Goal: Information Seeking & Learning: Learn about a topic

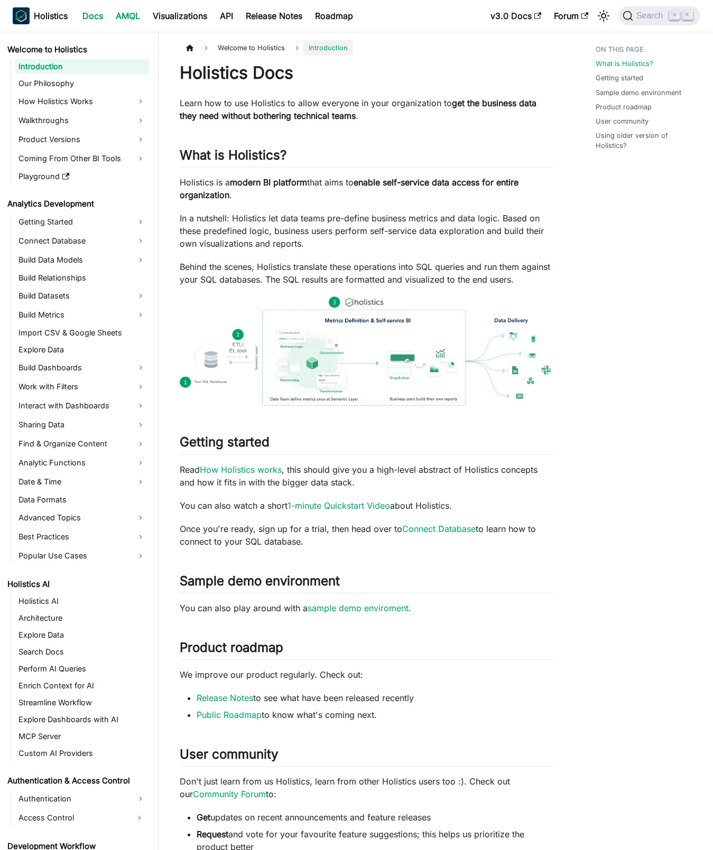
click at [129, 12] on link "AMQL" at bounding box center [127, 15] width 37 height 17
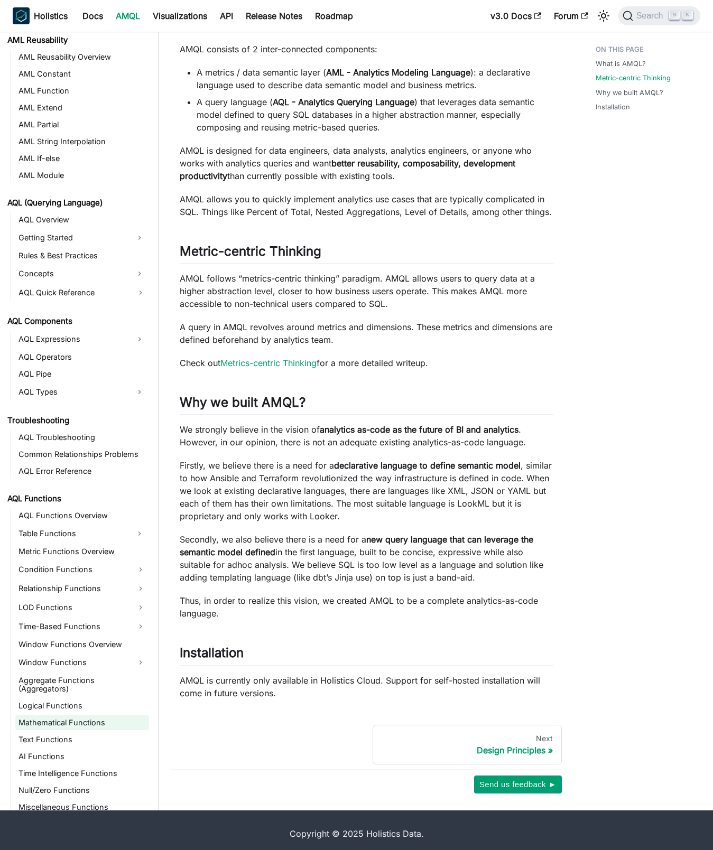
scroll to position [222, 0]
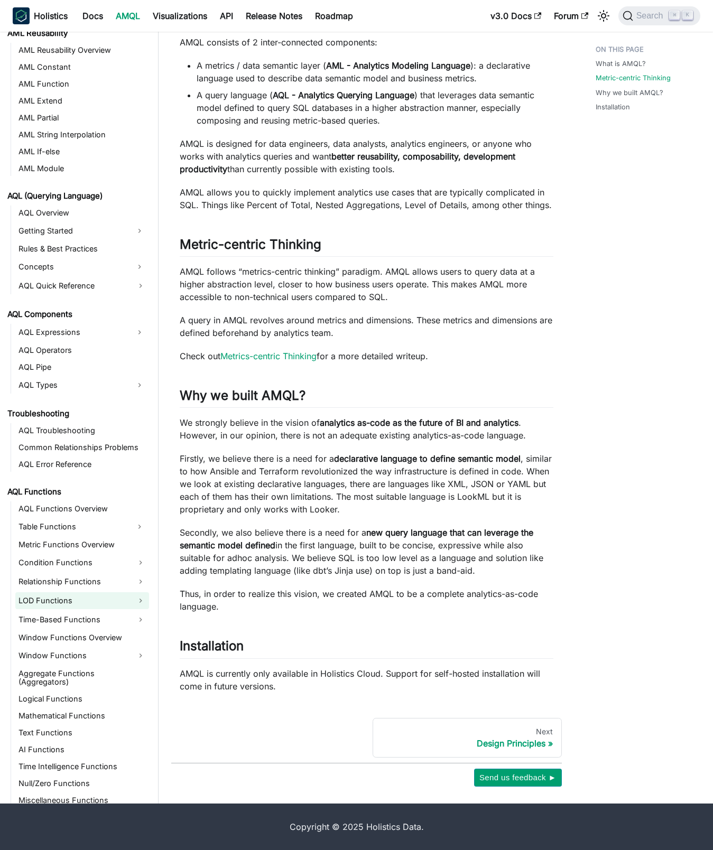
click at [48, 601] on link "LOD Functions" at bounding box center [82, 600] width 134 height 17
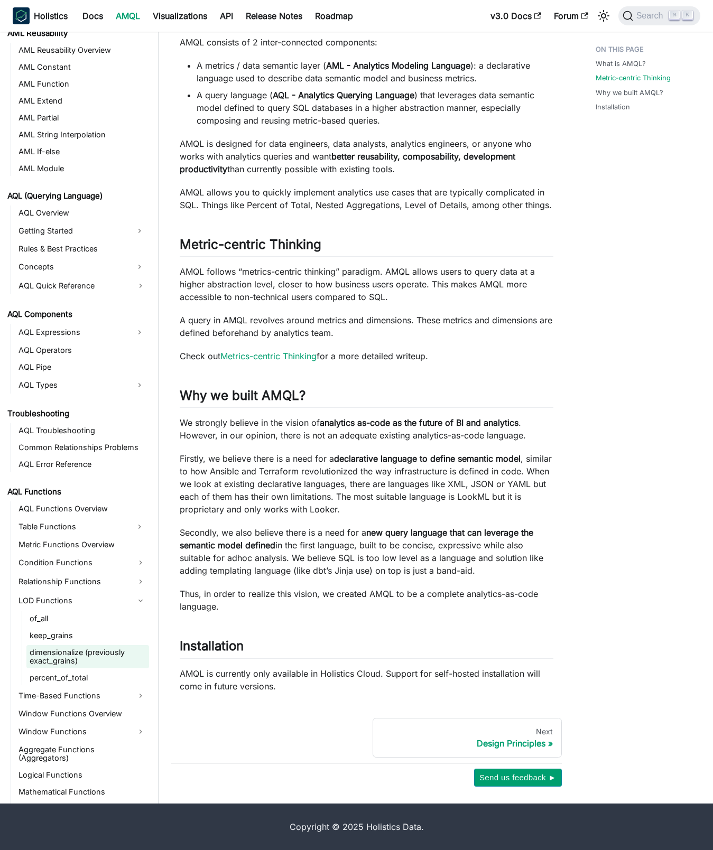
click at [61, 657] on link "dimensionalize (previously exact_grains)" at bounding box center [87, 656] width 123 height 23
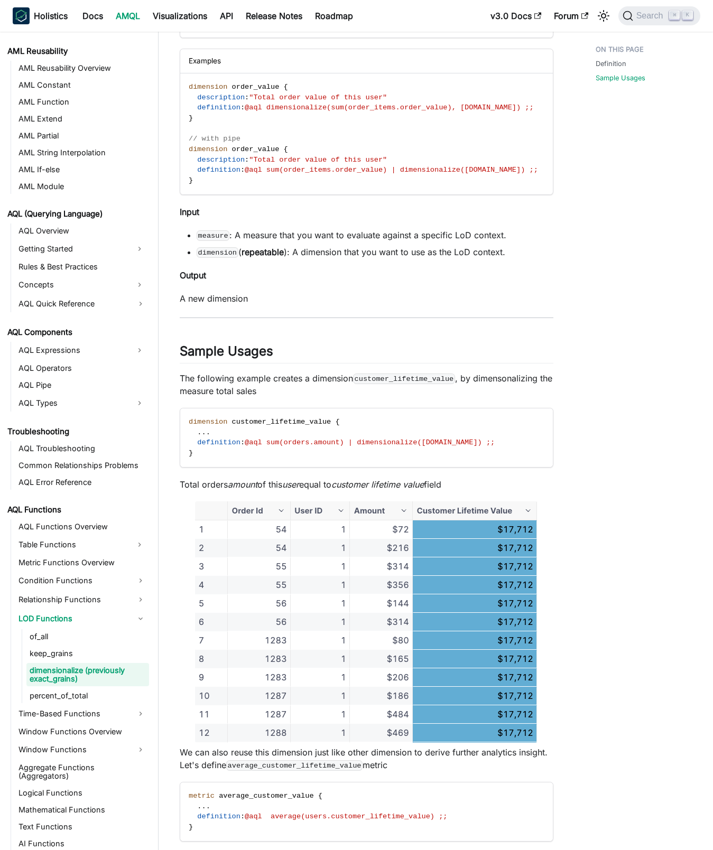
scroll to position [524, 0]
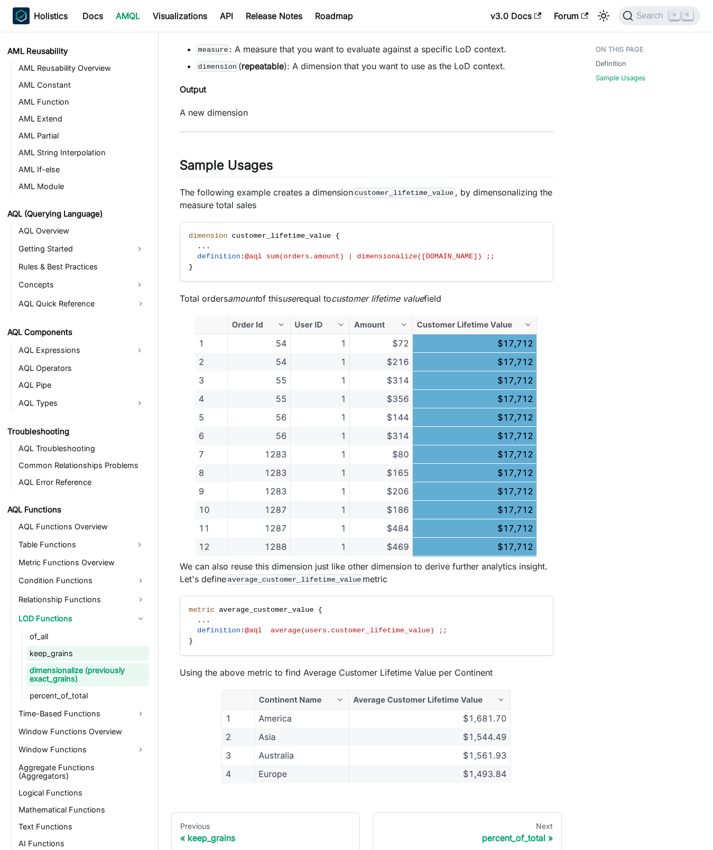
click at [76, 651] on link "keep_grains" at bounding box center [87, 653] width 123 height 15
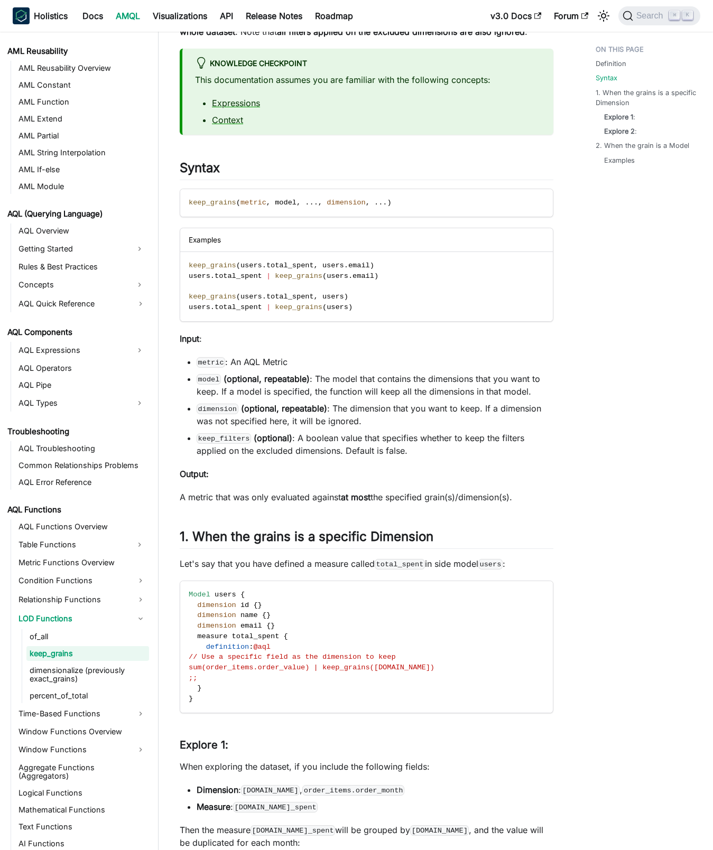
scroll to position [439, 0]
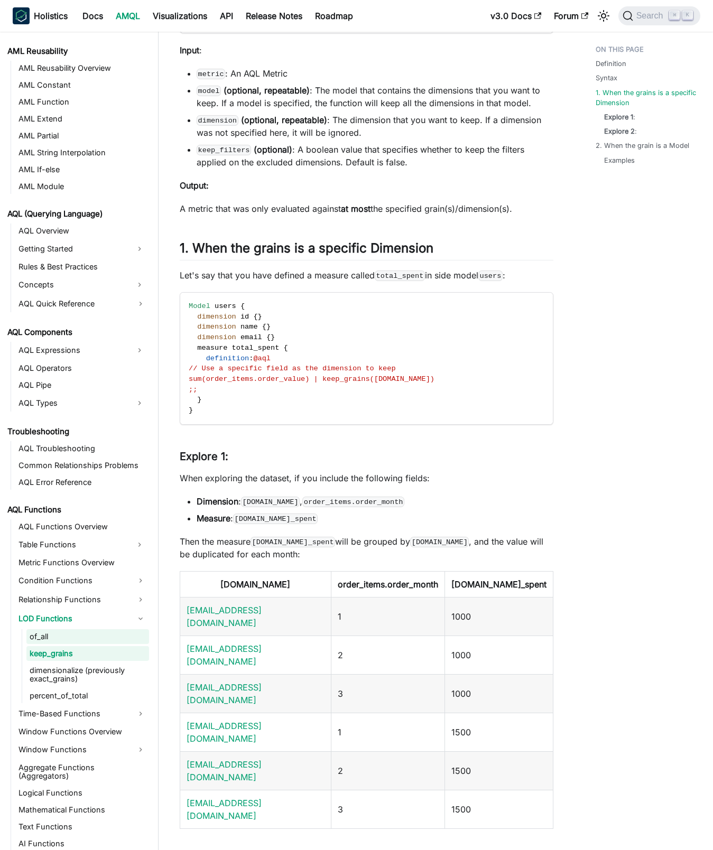
click at [40, 637] on link "of_all" at bounding box center [87, 636] width 123 height 15
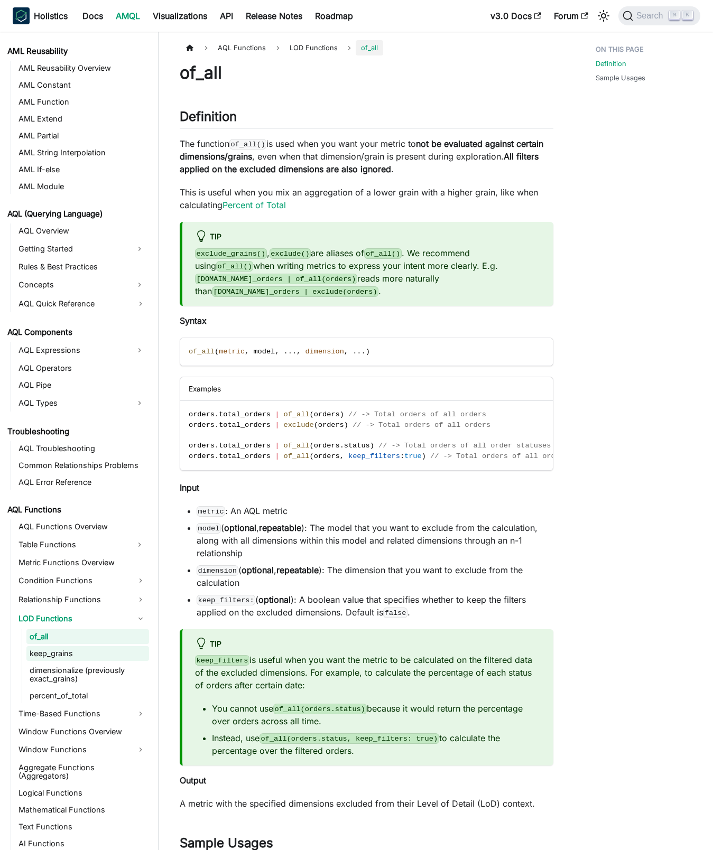
click at [100, 652] on link "keep_grains" at bounding box center [87, 653] width 123 height 15
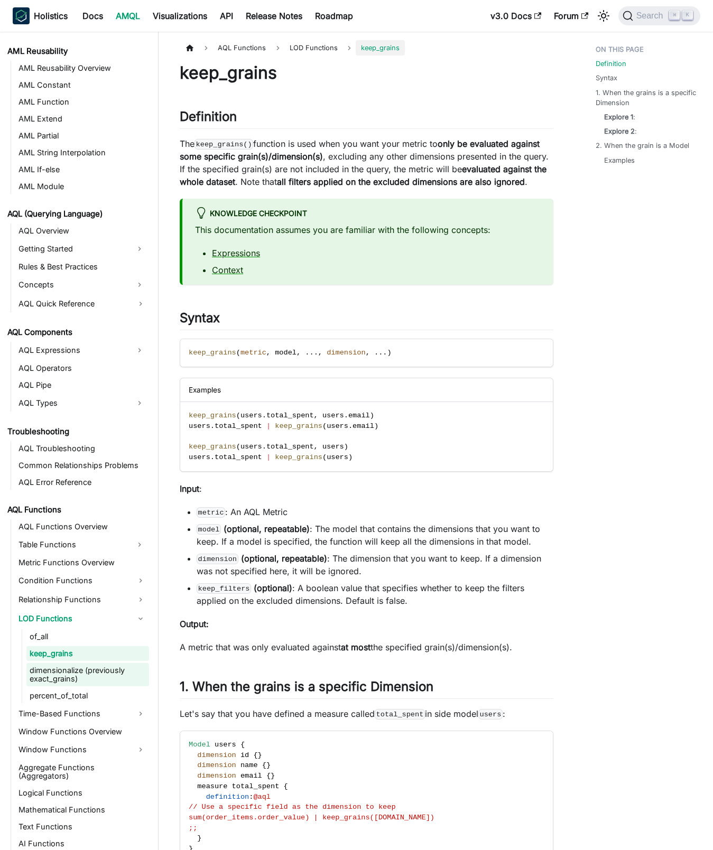
click at [76, 674] on link "dimensionalize (previously exact_grains)" at bounding box center [87, 674] width 123 height 23
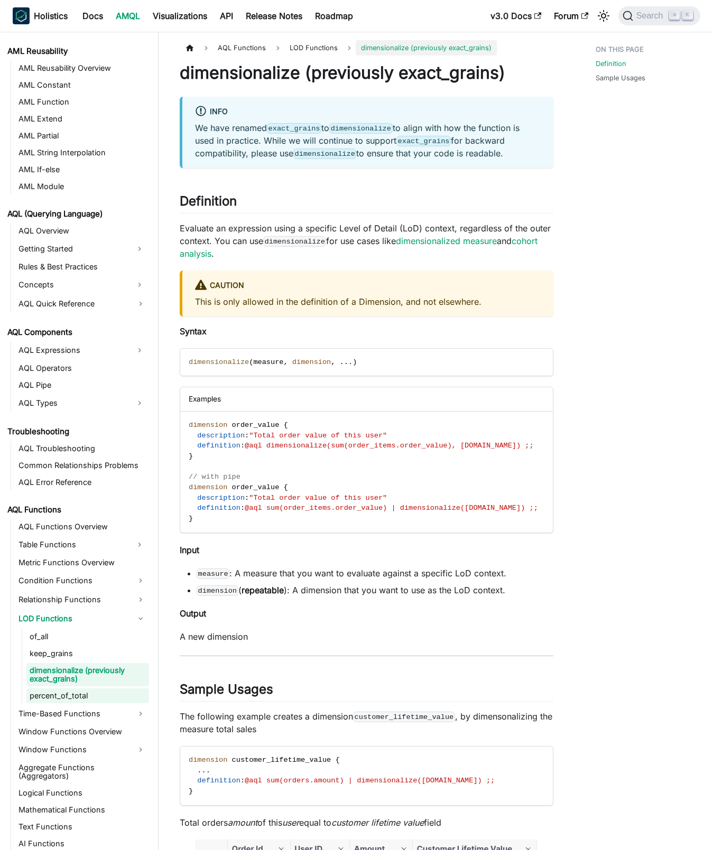
click at [83, 698] on link "percent_of_total" at bounding box center [87, 695] width 123 height 15
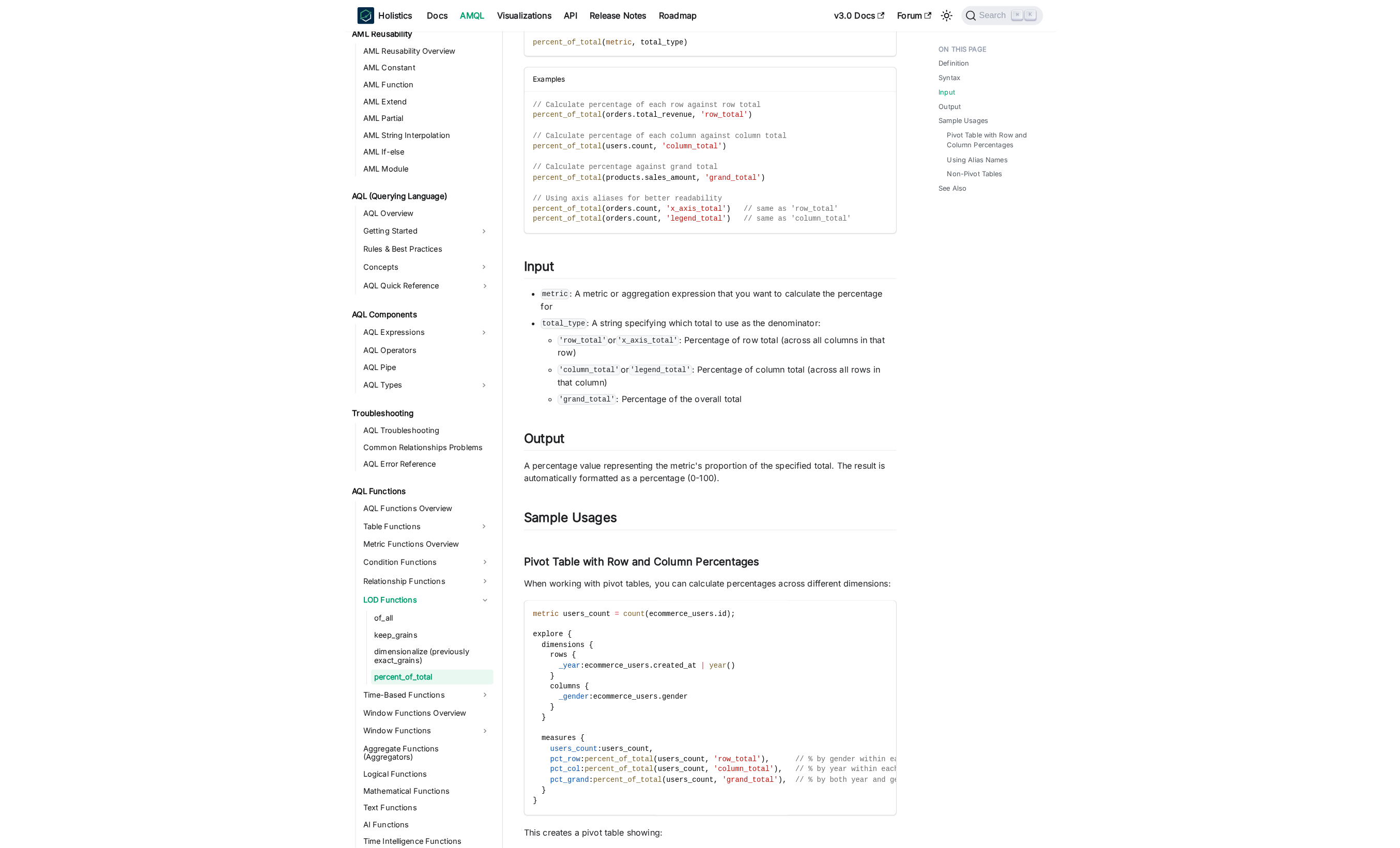
scroll to position [198, 0]
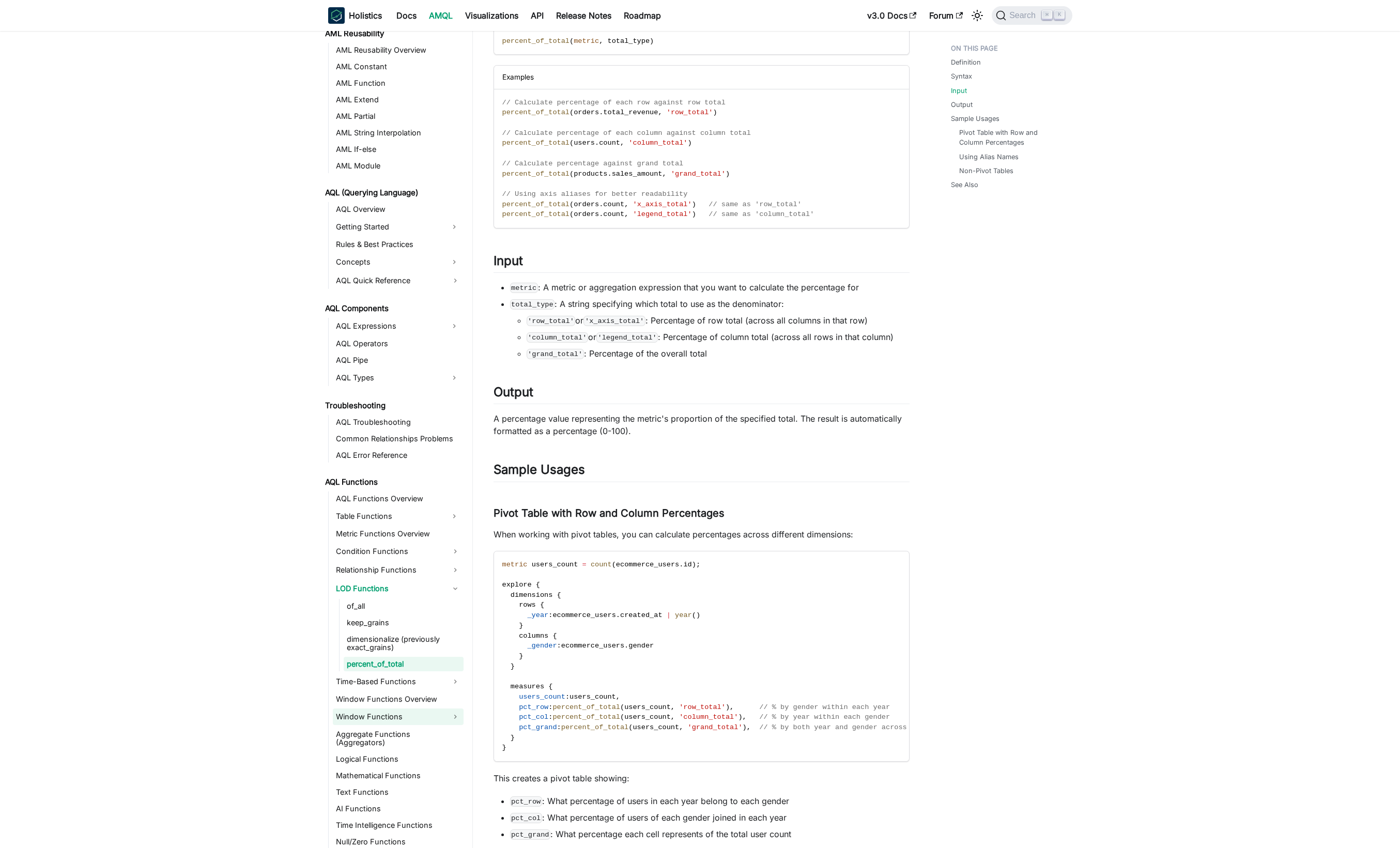
click at [416, 719] on link "Window Functions" at bounding box center [398, 716] width 131 height 17
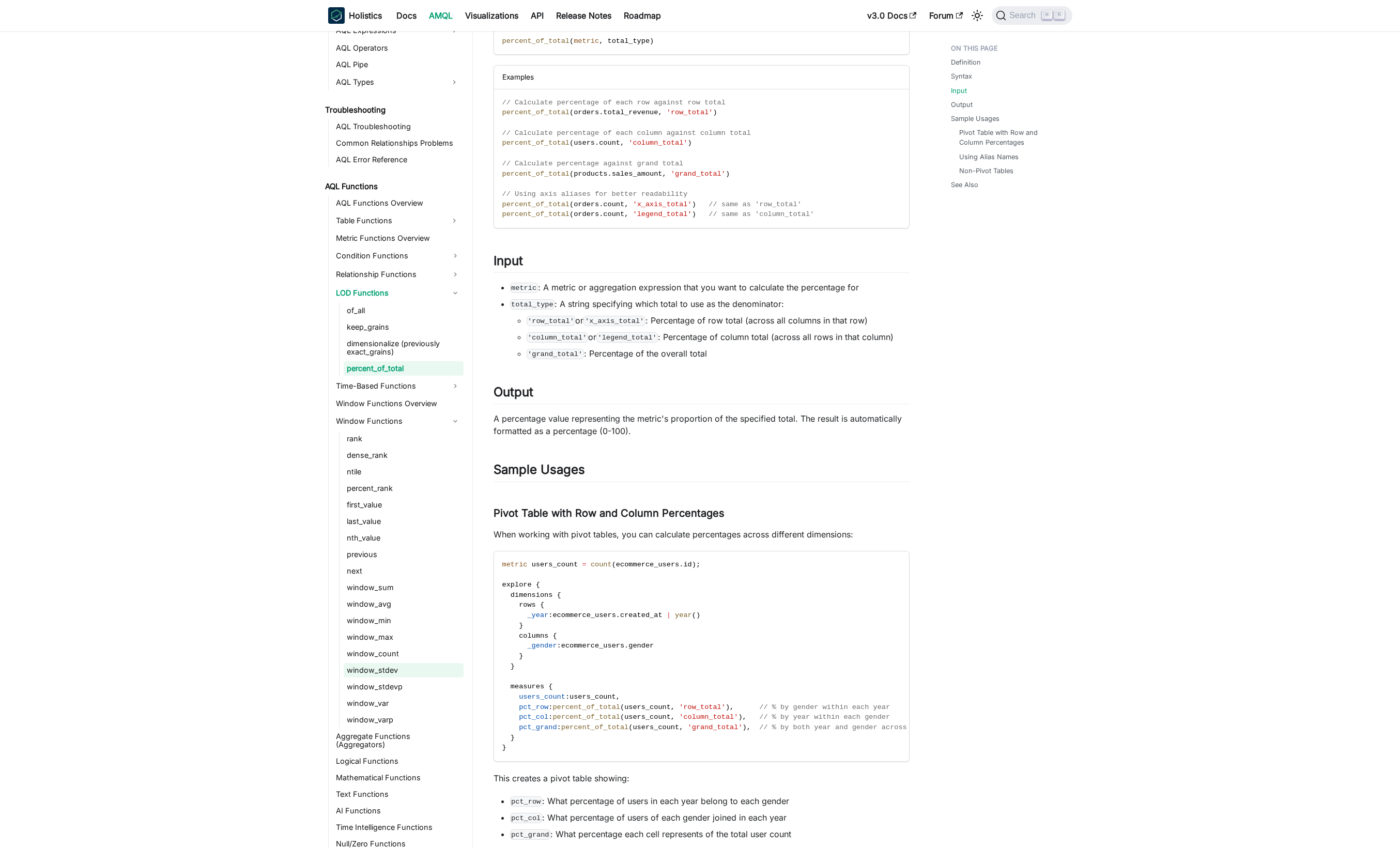
scroll to position [602, 0]
click at [384, 568] on link "next" at bounding box center [403, 569] width 120 height 15
